Goal: Information Seeking & Learning: Learn about a topic

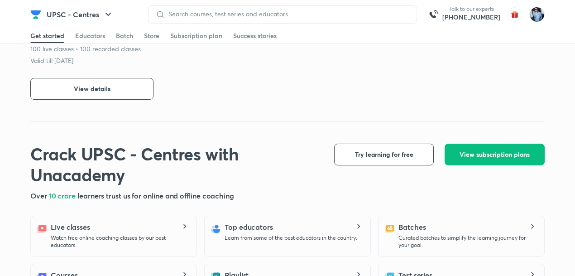
scroll to position [482, 0]
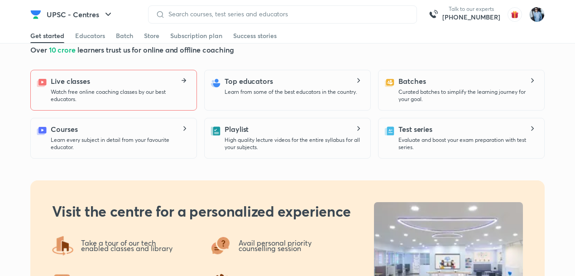
click at [187, 79] on icon at bounding box center [183, 80] width 11 height 5
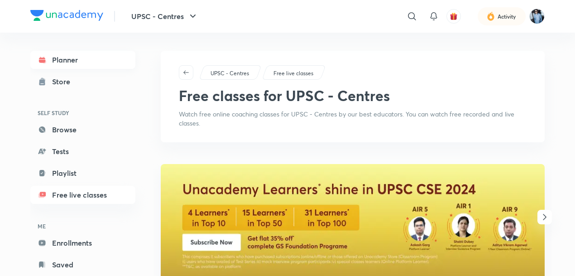
click at [70, 58] on link "Planner" at bounding box center [82, 60] width 105 height 18
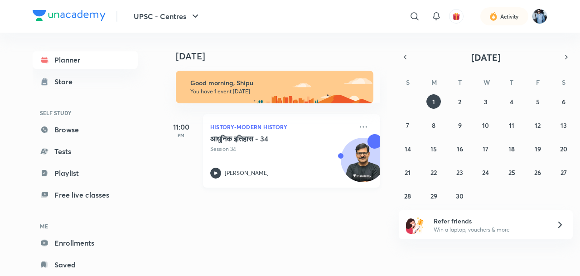
click at [350, 159] on img at bounding box center [362, 164] width 43 height 43
